Goal: Find specific page/section

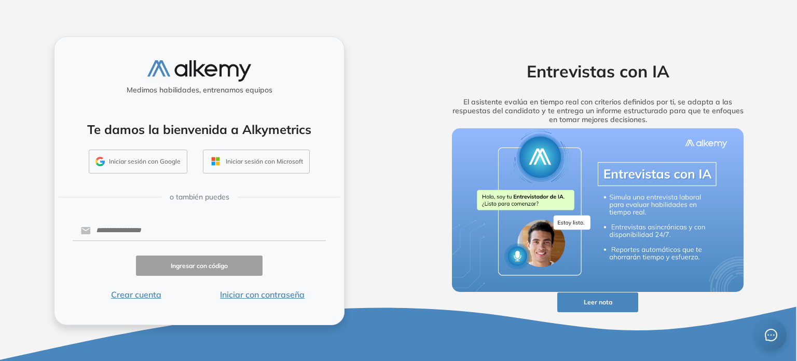
click at [144, 162] on button "Iniciar sesión con Google" at bounding box center [138, 162] width 99 height 24
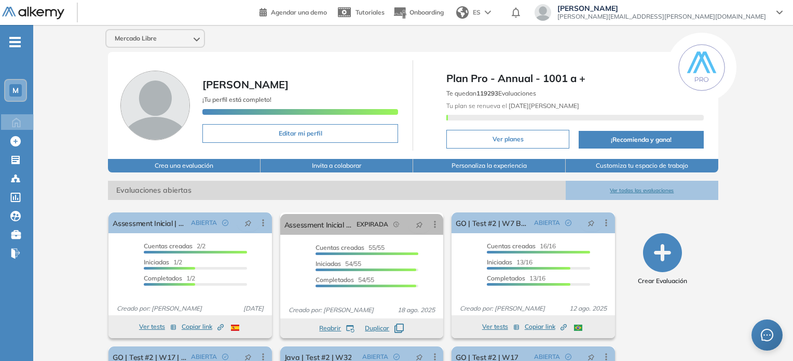
click at [19, 90] on div "M" at bounding box center [15, 90] width 12 height 12
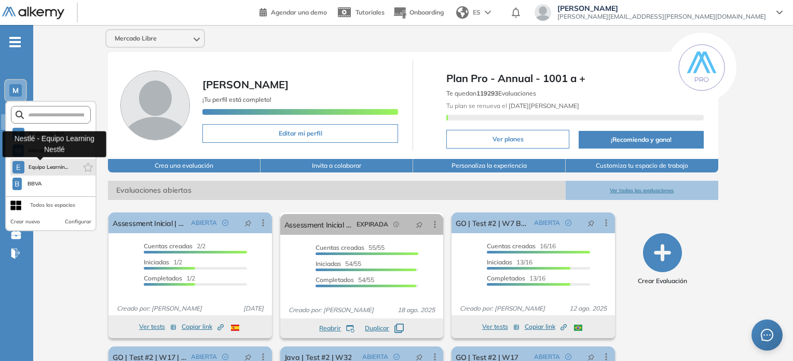
click at [30, 165] on span "Equipo Learnin..." at bounding box center [49, 167] width 40 height 8
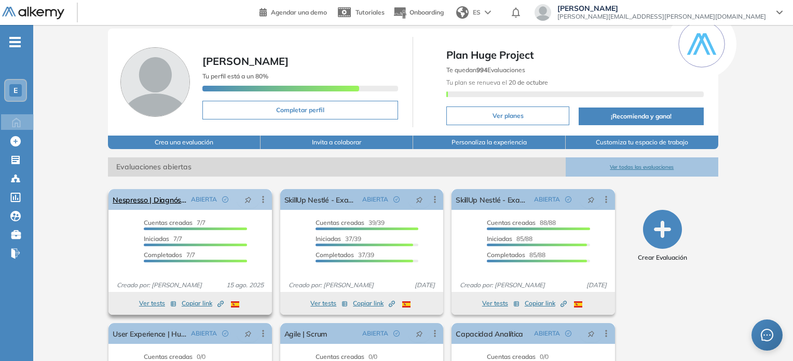
scroll to position [19, 0]
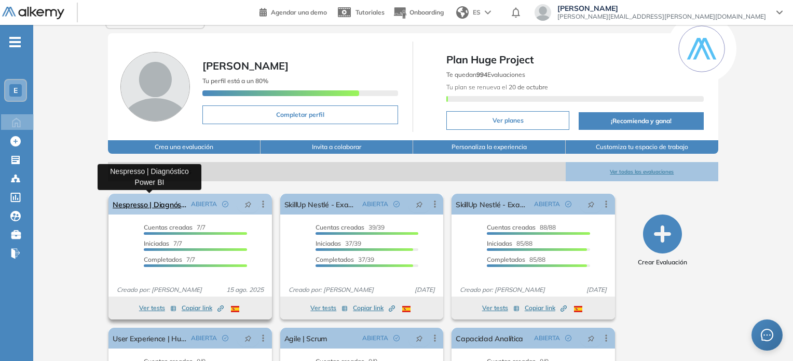
click at [179, 202] on link "Nespresso | Diagnóstico Power BI" at bounding box center [150, 204] width 74 height 21
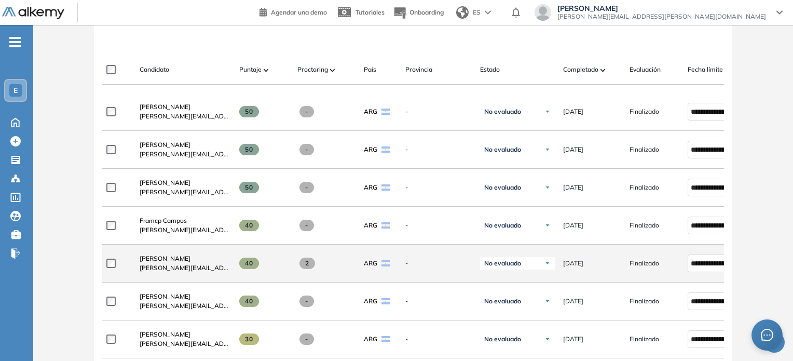
scroll to position [245, 0]
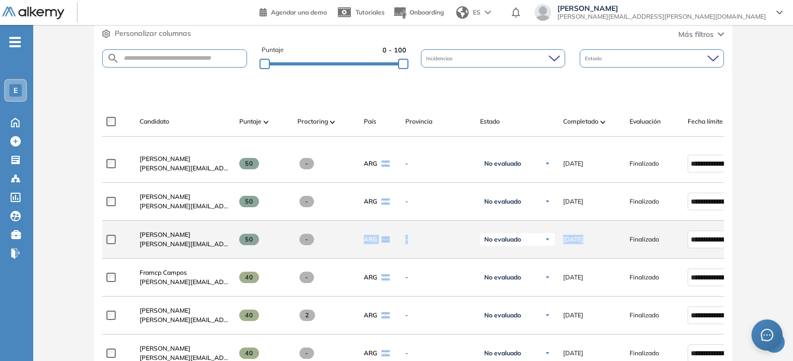
drag, startPoint x: 583, startPoint y: 245, endPoint x: 378, endPoint y: 240, distance: 204.6
click at [377, 240] on div "**********" at bounding box center [451, 240] width 698 height 38
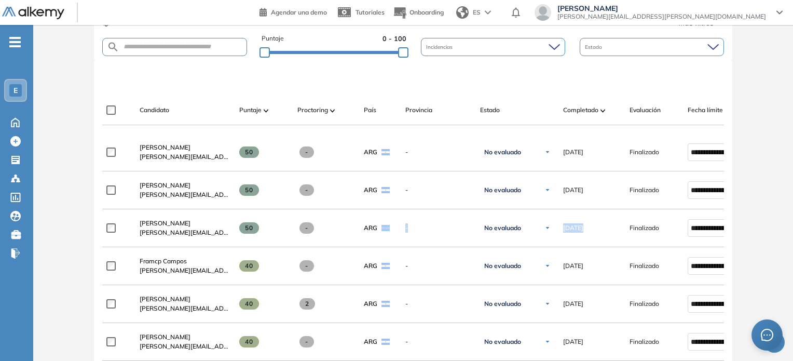
scroll to position [208, 0]
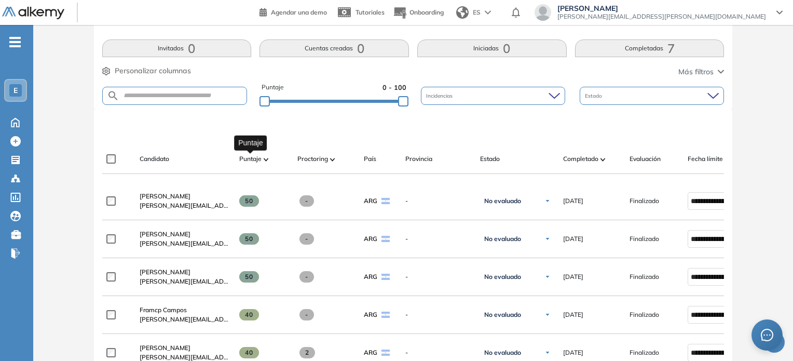
click at [259, 156] on span "Puntaje" at bounding box center [250, 158] width 22 height 9
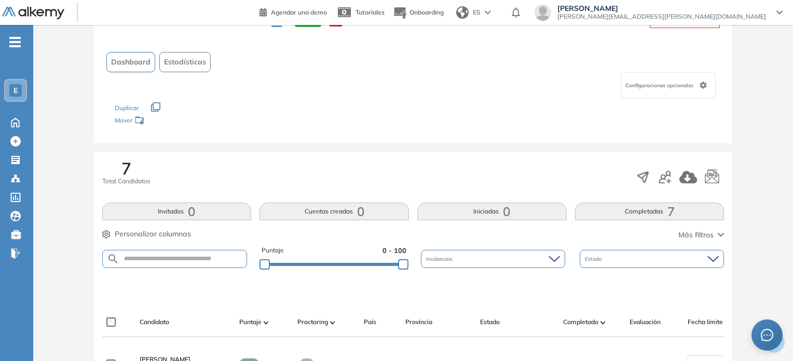
scroll to position [0, 0]
